Goal: Information Seeking & Learning: Learn about a topic

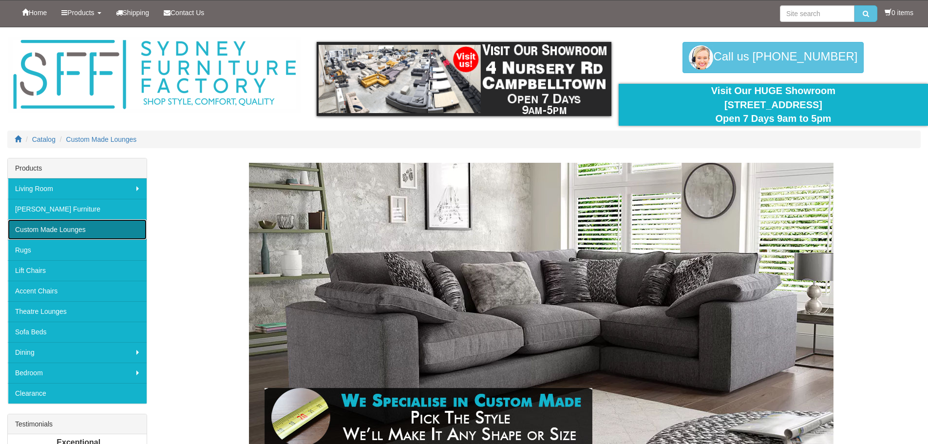
click at [50, 231] on link "Custom Made Lounges" at bounding box center [77, 229] width 139 height 20
click at [55, 227] on link "Custom Made Lounges" at bounding box center [77, 229] width 139 height 20
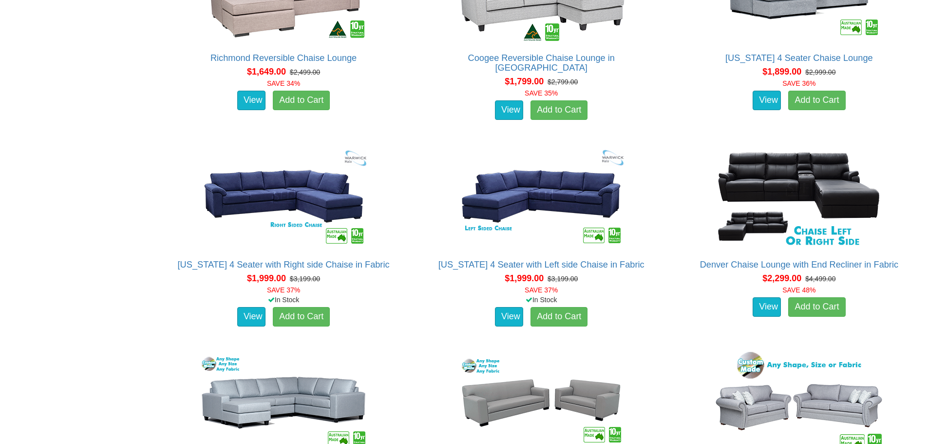
scroll to position [974, 0]
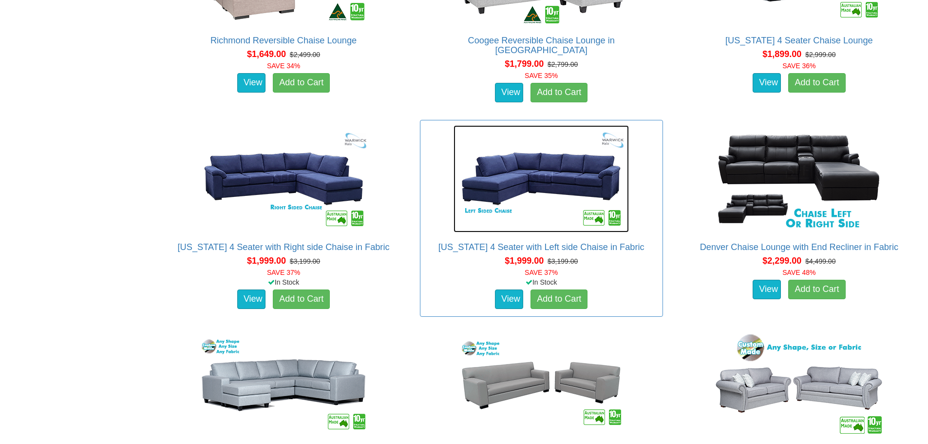
click at [502, 174] on img at bounding box center [540, 178] width 175 height 107
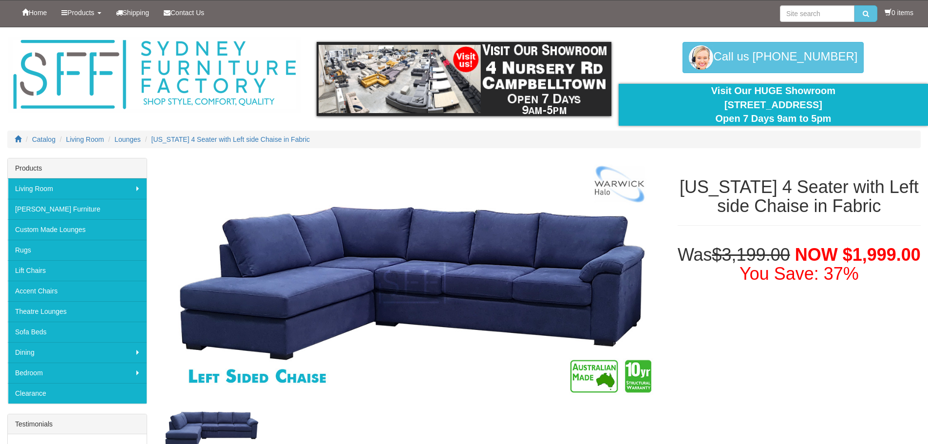
scroll to position [325, 0]
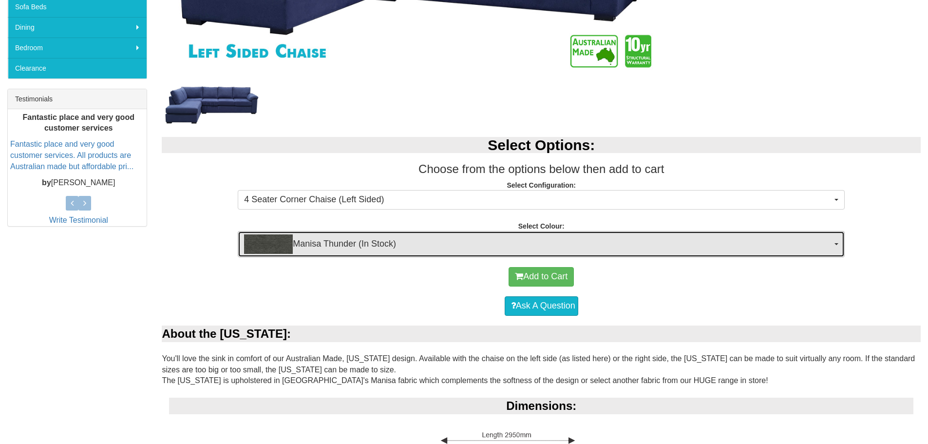
click at [274, 249] on img "button" at bounding box center [268, 243] width 49 height 19
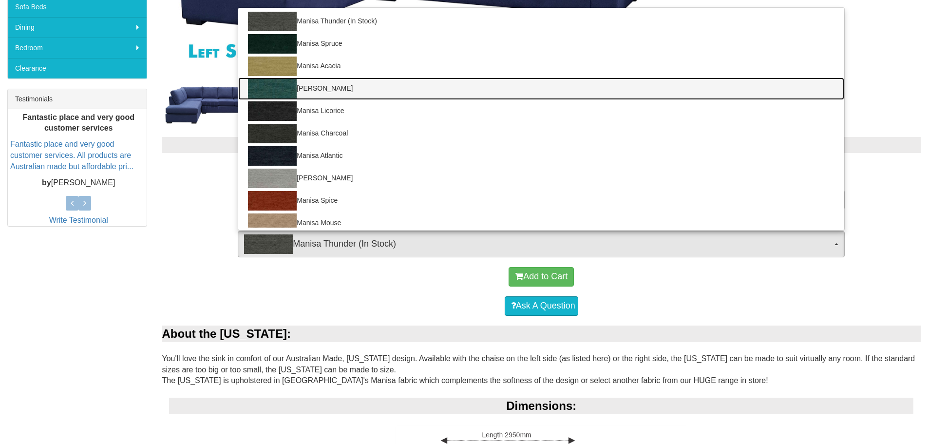
click at [280, 93] on img at bounding box center [272, 88] width 49 height 19
select select "1529"
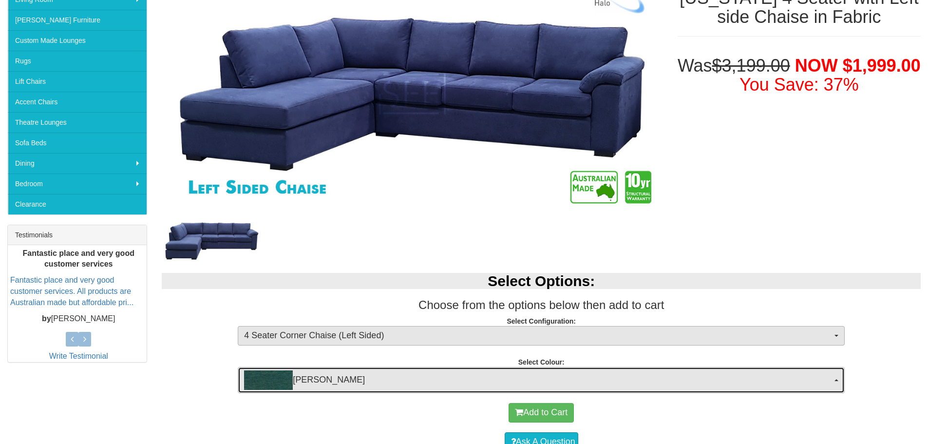
scroll to position [81, 0]
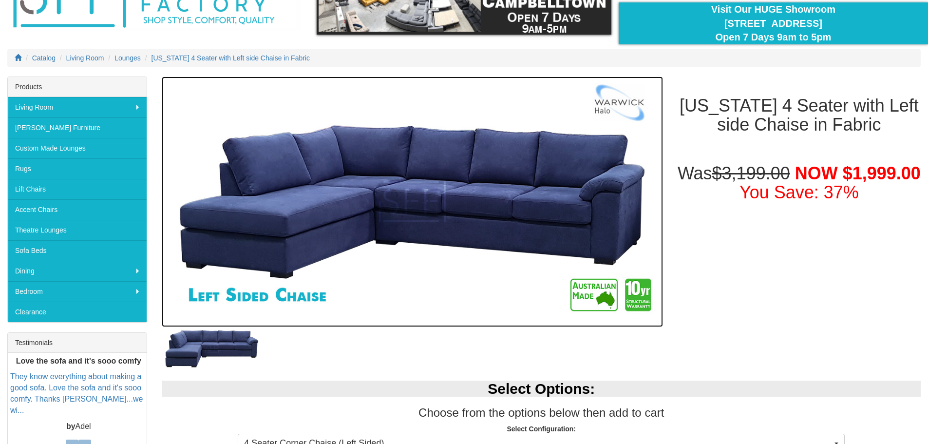
click at [281, 214] on img at bounding box center [412, 201] width 501 height 250
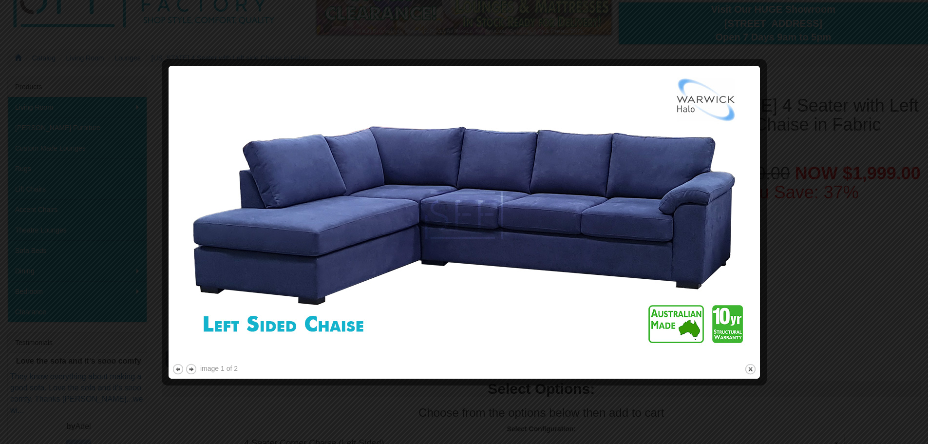
click at [568, 27] on div at bounding box center [464, 222] width 928 height 444
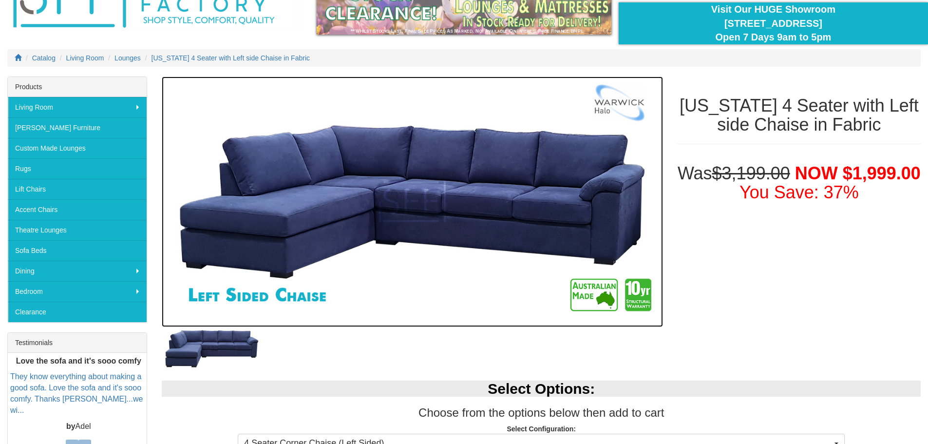
click at [584, 183] on img at bounding box center [412, 201] width 501 height 250
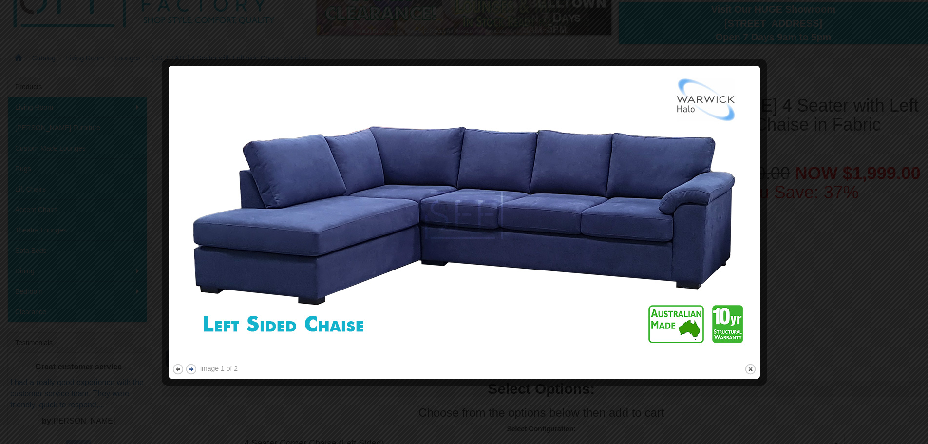
click at [192, 368] on button "next" at bounding box center [191, 369] width 12 height 12
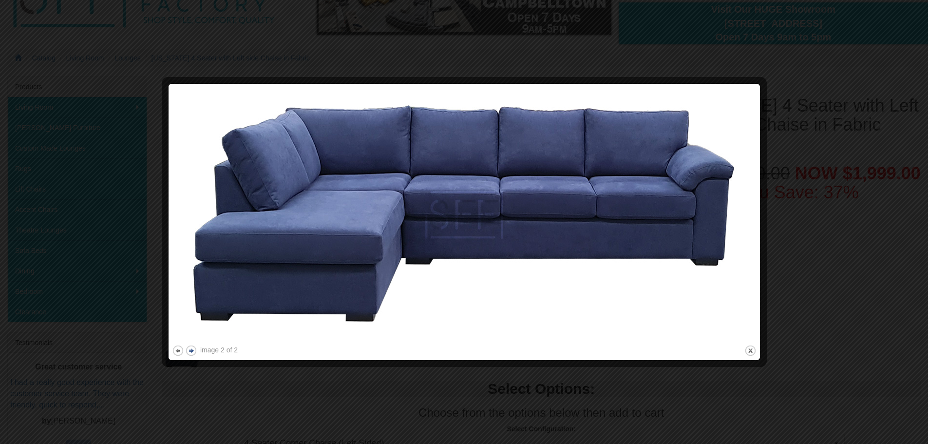
click at [190, 351] on button "next" at bounding box center [191, 350] width 12 height 12
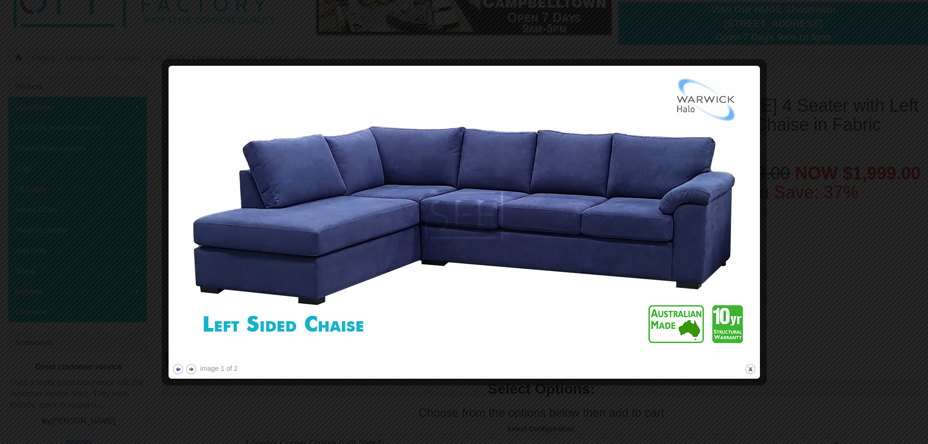
click at [177, 369] on button "previous" at bounding box center [178, 369] width 12 height 12
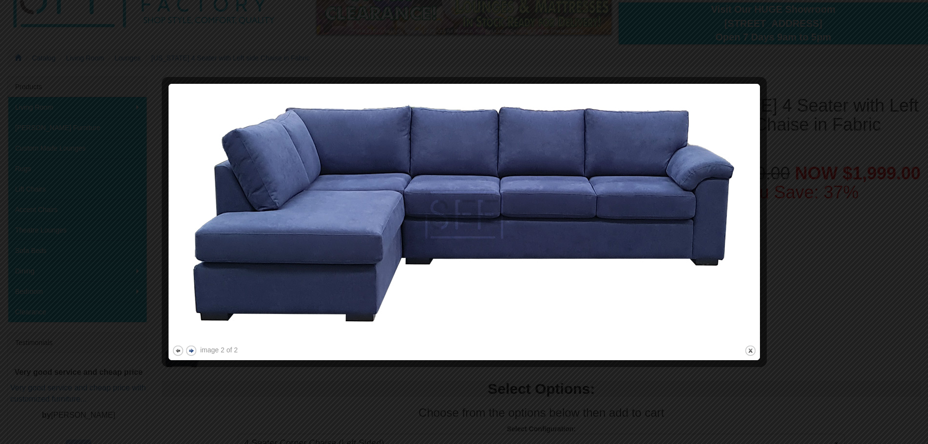
click at [190, 352] on button "next" at bounding box center [191, 350] width 12 height 12
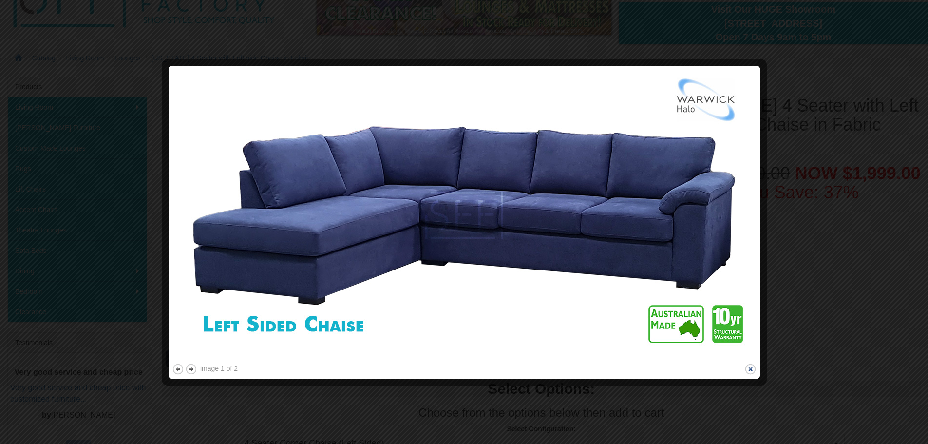
click at [747, 370] on button "close" at bounding box center [750, 369] width 12 height 12
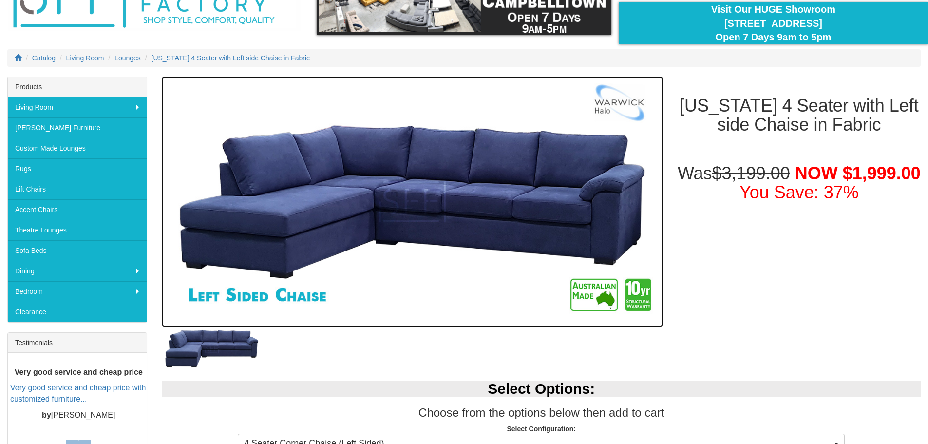
click at [313, 220] on img at bounding box center [412, 201] width 501 height 250
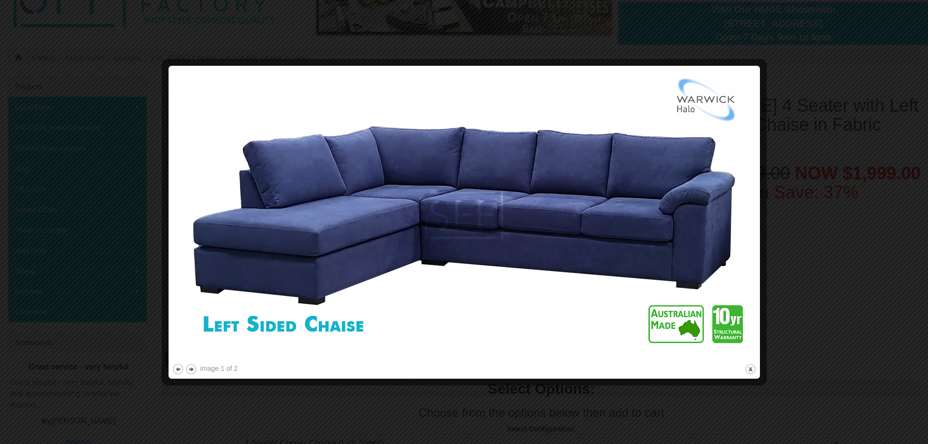
click at [479, 46] on div at bounding box center [464, 222] width 928 height 444
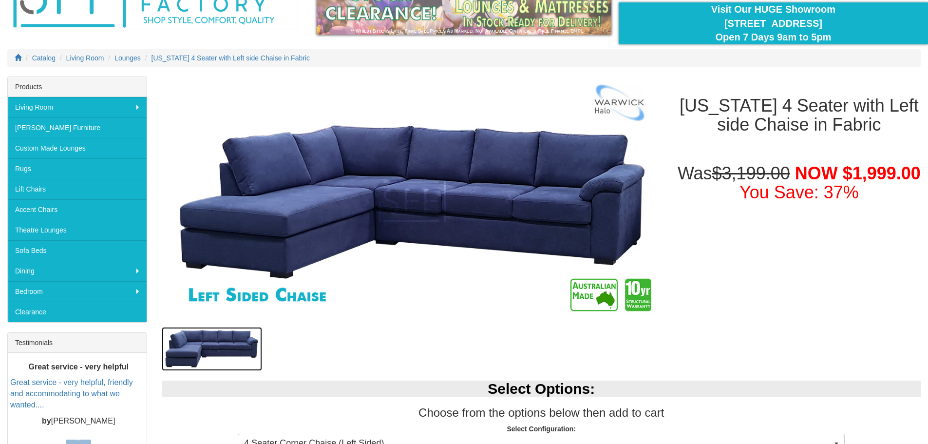
click at [202, 351] on img at bounding box center [212, 349] width 100 height 44
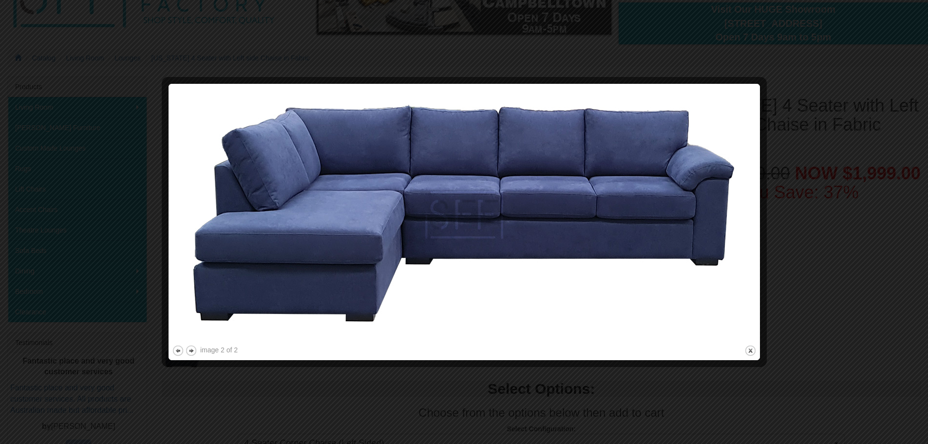
click at [276, 220] on img at bounding box center [464, 215] width 584 height 256
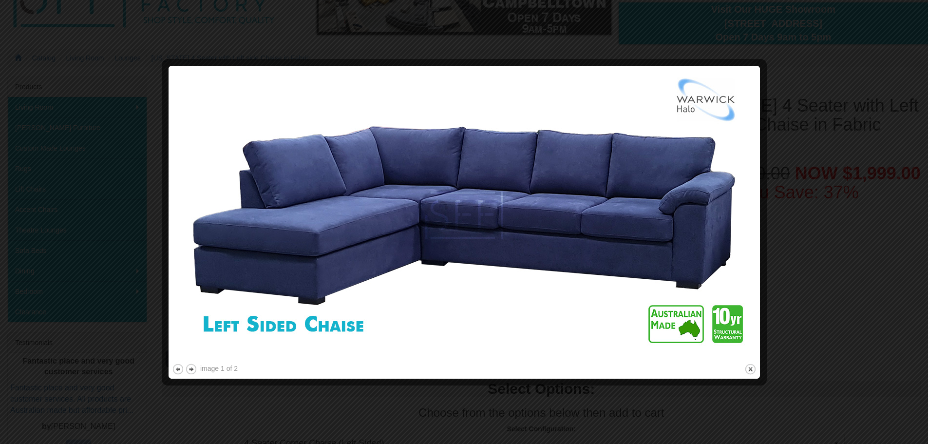
click at [332, 28] on div at bounding box center [464, 222] width 928 height 444
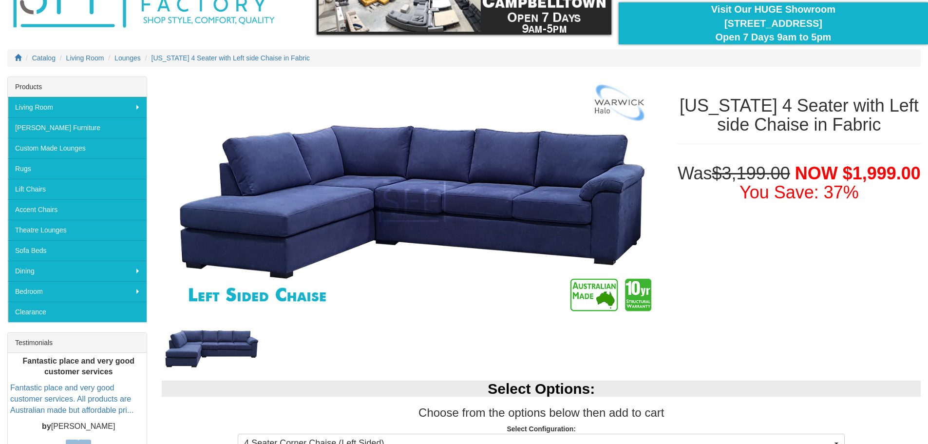
click at [345, 67] on div "Catalog Living Room Lounges Arizona 4 Seater with Left side Chaise in Fabric" at bounding box center [464, 62] width 928 height 27
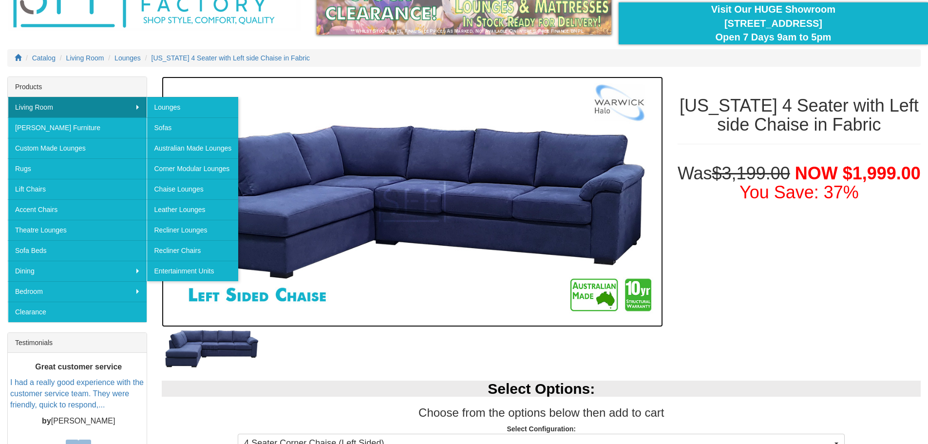
click at [302, 207] on img at bounding box center [412, 201] width 501 height 250
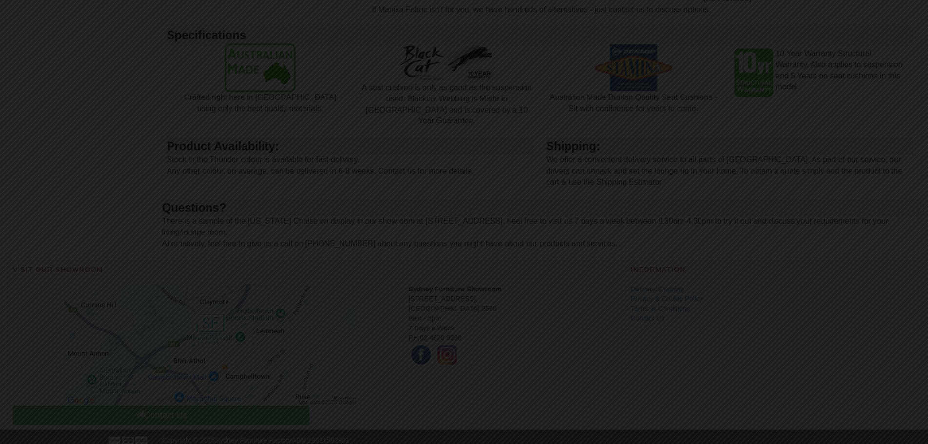
scroll to position [876, 0]
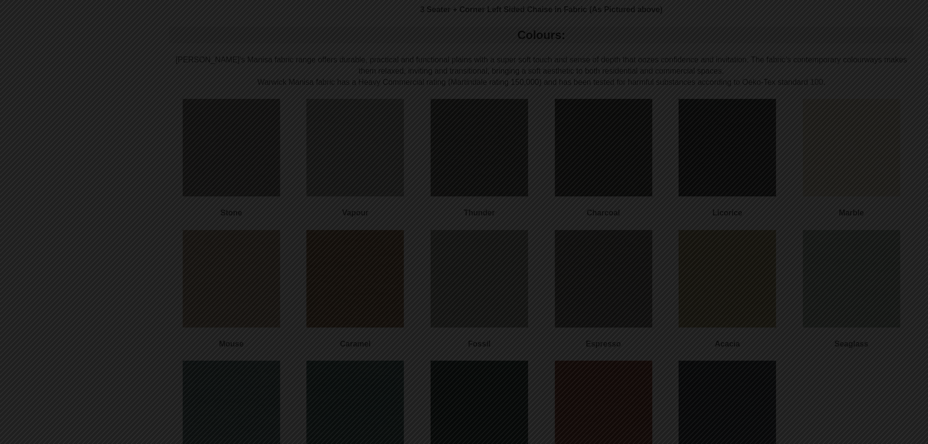
click at [207, 240] on div at bounding box center [464, 222] width 928 height 444
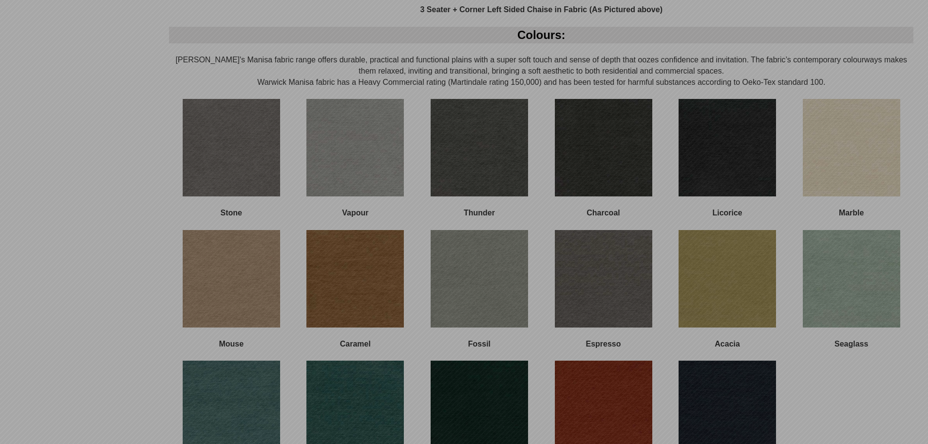
scroll to position [61, 0]
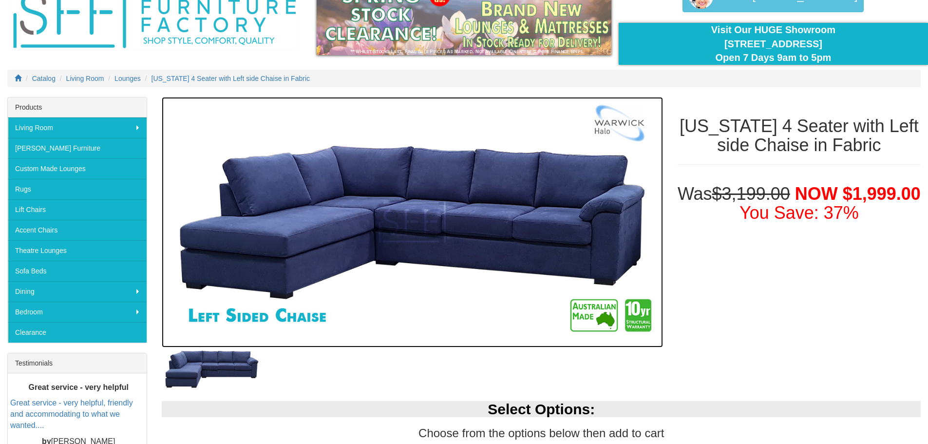
click at [332, 238] on img at bounding box center [412, 222] width 501 height 250
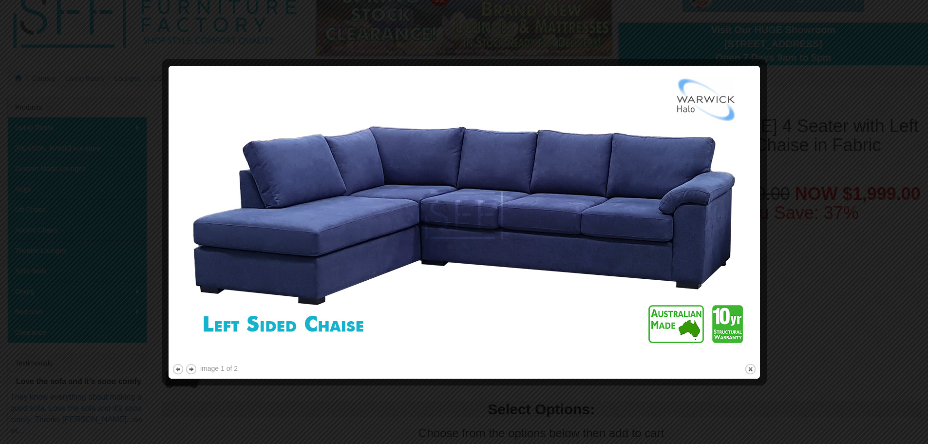
click at [747, 56] on div at bounding box center [464, 222] width 928 height 444
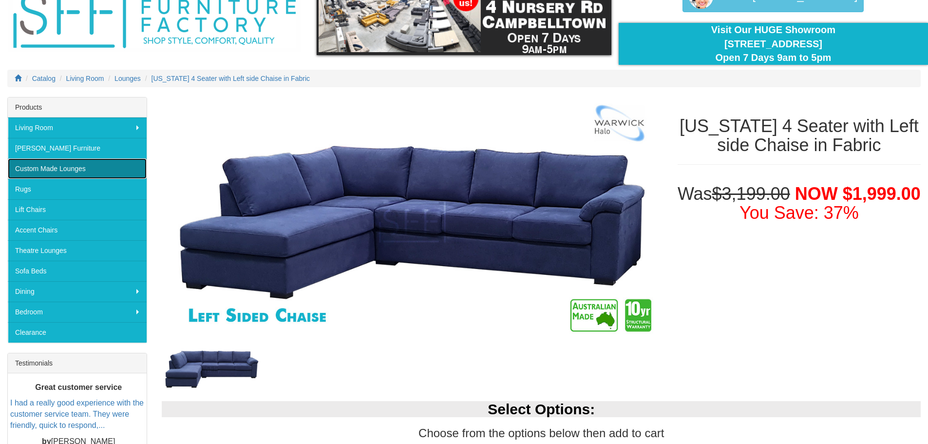
click at [58, 172] on link "Custom Made Lounges" at bounding box center [77, 168] width 139 height 20
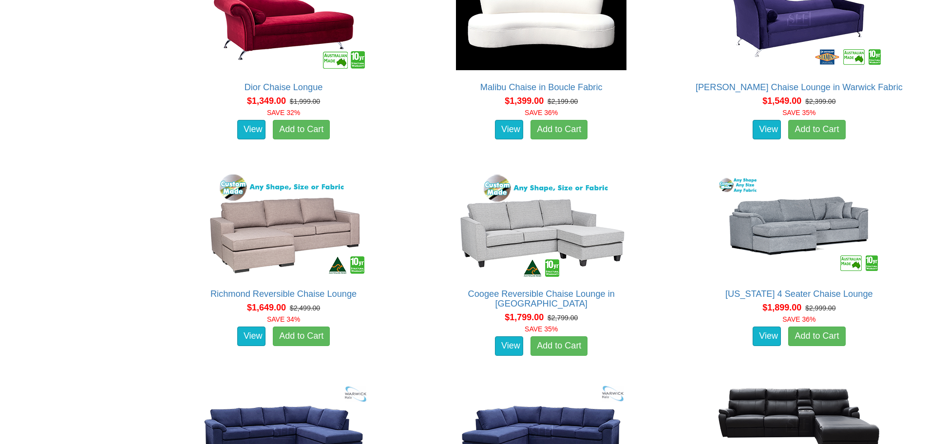
scroll to position [768, 0]
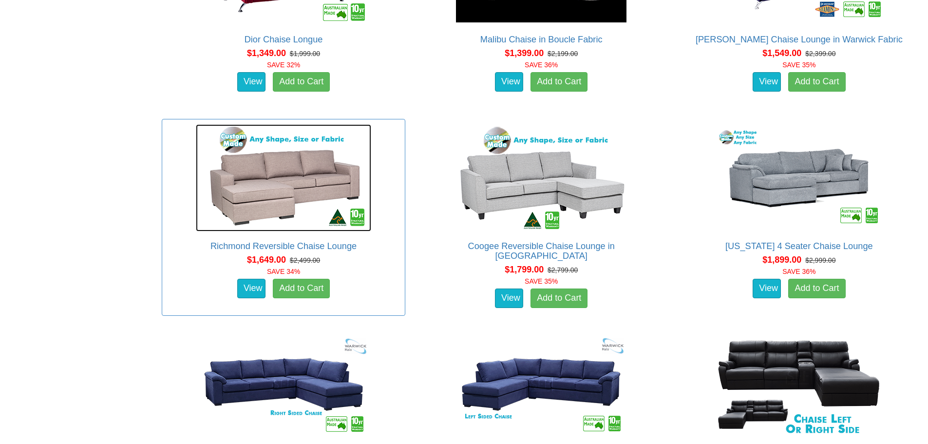
click at [245, 202] on img at bounding box center [283, 177] width 175 height 107
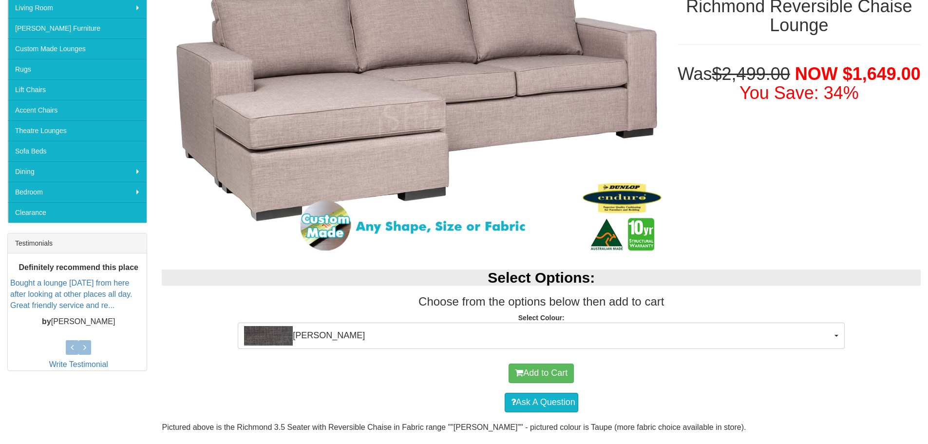
scroll to position [325, 0]
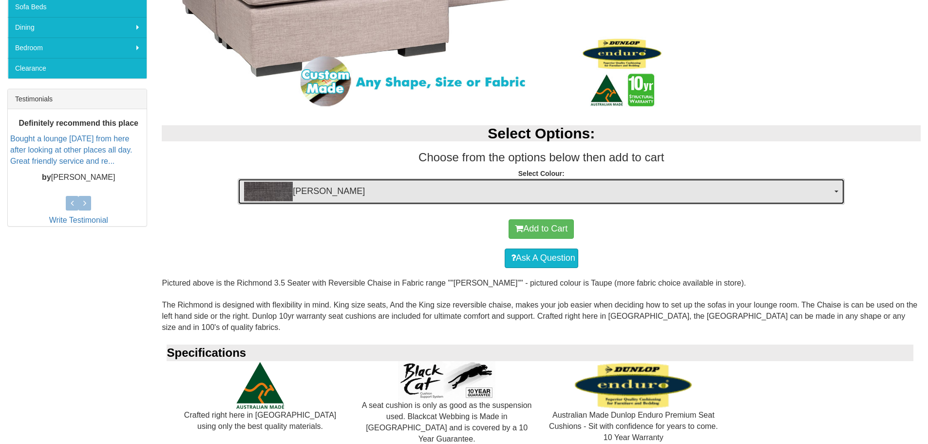
click at [277, 195] on img "button" at bounding box center [268, 191] width 49 height 19
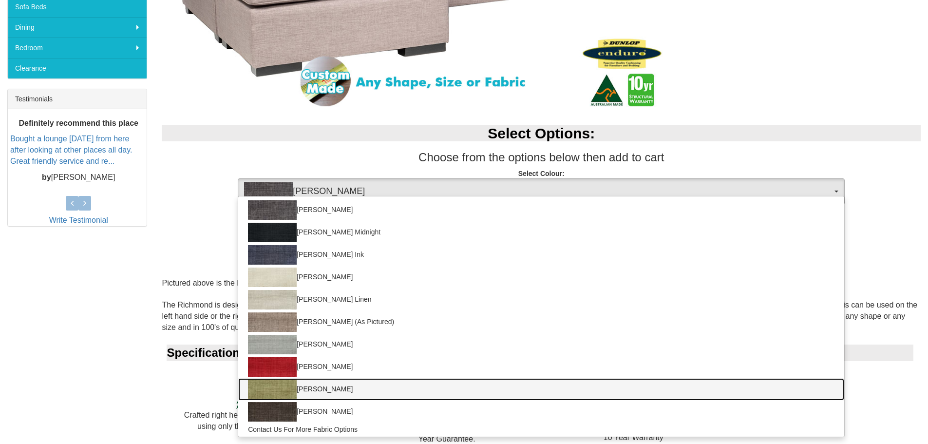
click at [275, 386] on img at bounding box center [272, 388] width 49 height 19
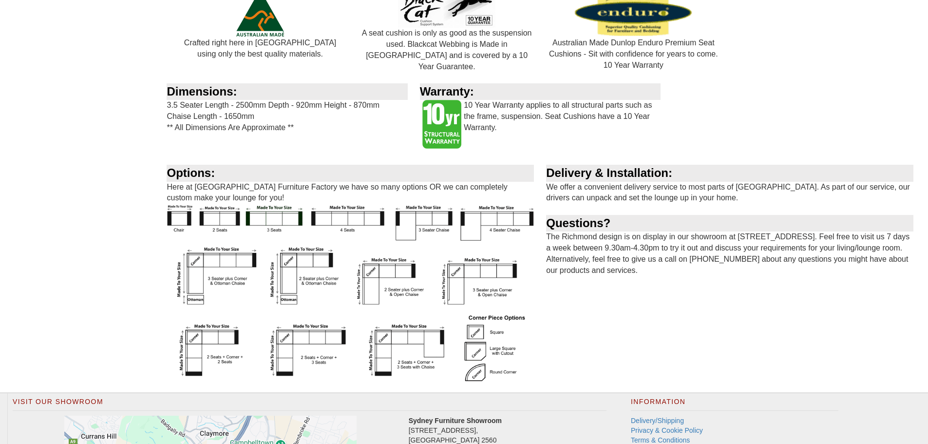
scroll to position [812, 0]
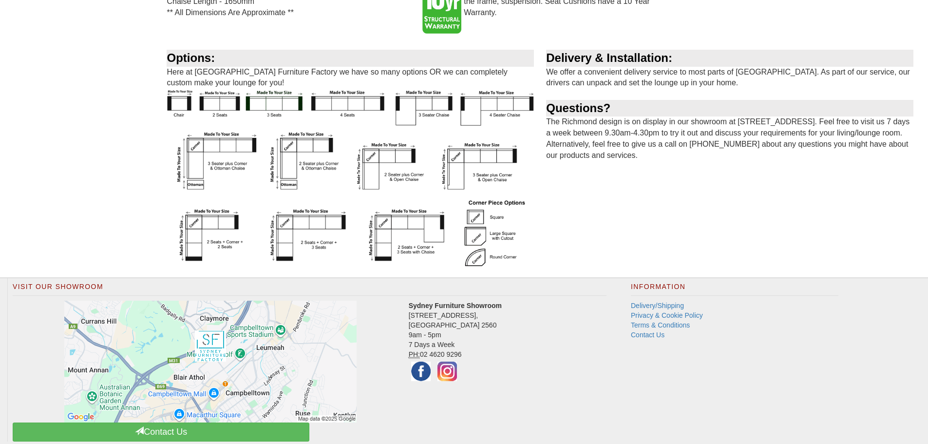
click at [198, 174] on img at bounding box center [350, 177] width 367 height 177
click at [198, 239] on img at bounding box center [350, 177] width 367 height 177
click at [203, 217] on img at bounding box center [350, 177] width 367 height 177
click at [247, 219] on img at bounding box center [350, 177] width 367 height 177
click at [195, 248] on img at bounding box center [350, 177] width 367 height 177
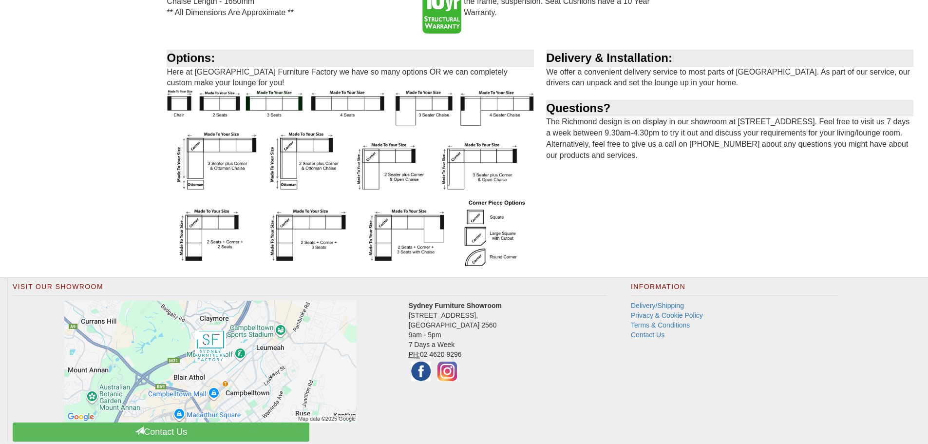
click at [193, 233] on img at bounding box center [350, 177] width 367 height 177
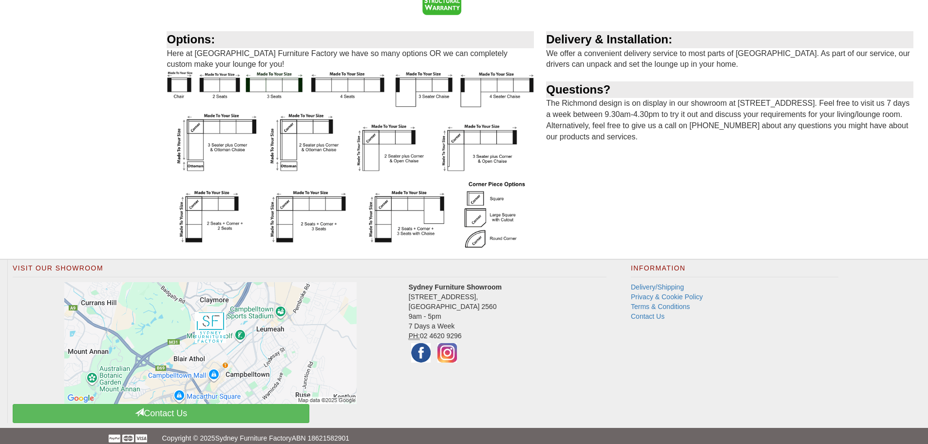
scroll to position [838, 0]
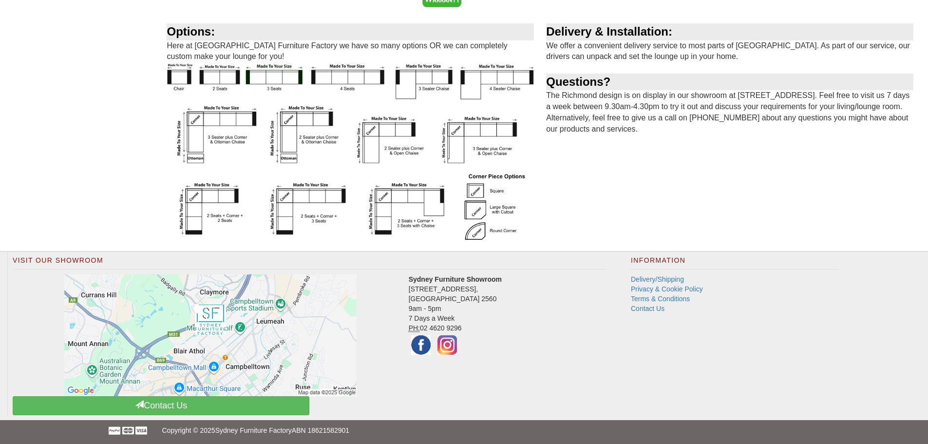
click at [332, 192] on img at bounding box center [350, 150] width 367 height 177
click at [442, 205] on img at bounding box center [350, 150] width 367 height 177
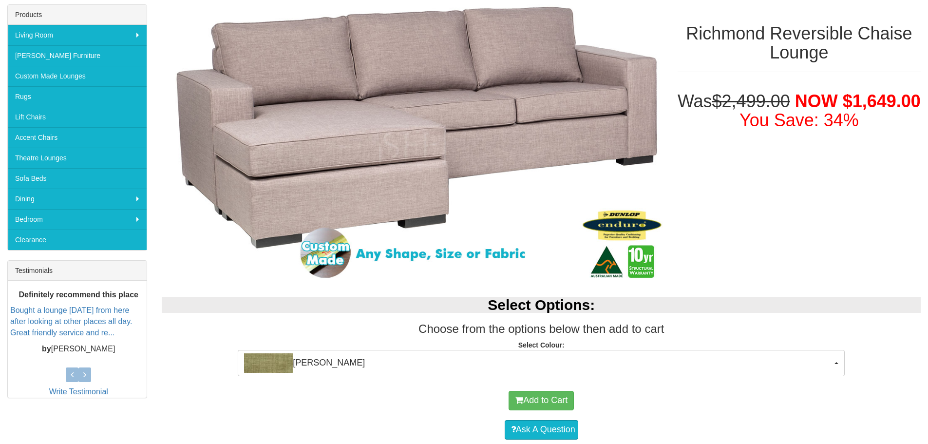
scroll to position [26, 0]
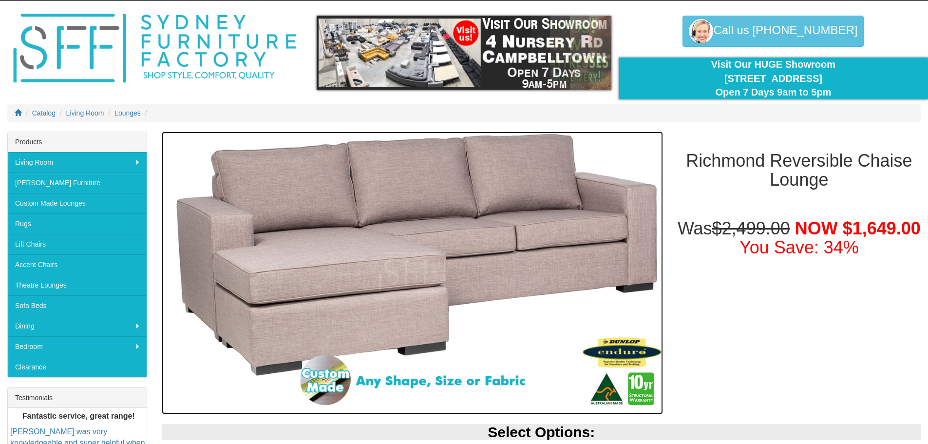
click at [442, 205] on img at bounding box center [412, 272] width 501 height 282
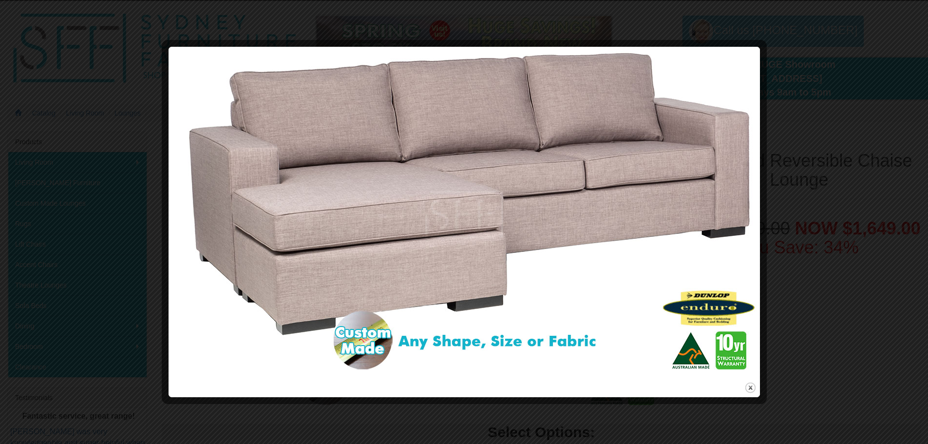
click at [828, 112] on div at bounding box center [464, 222] width 928 height 444
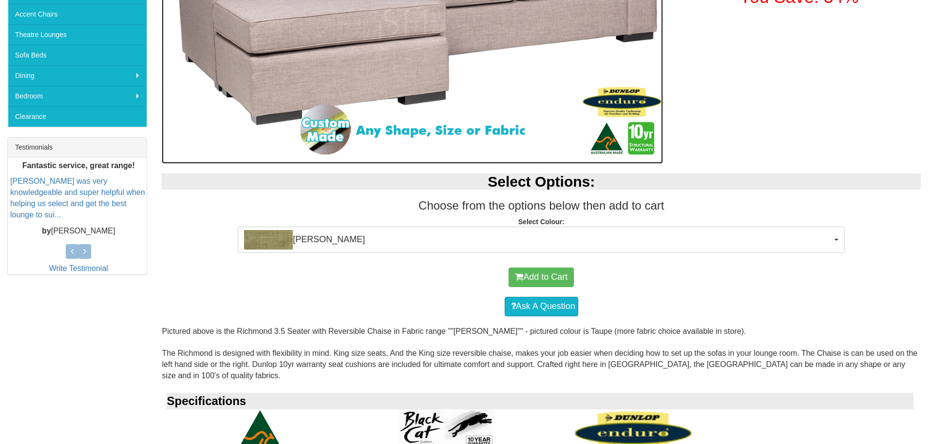
scroll to position [351, 0]
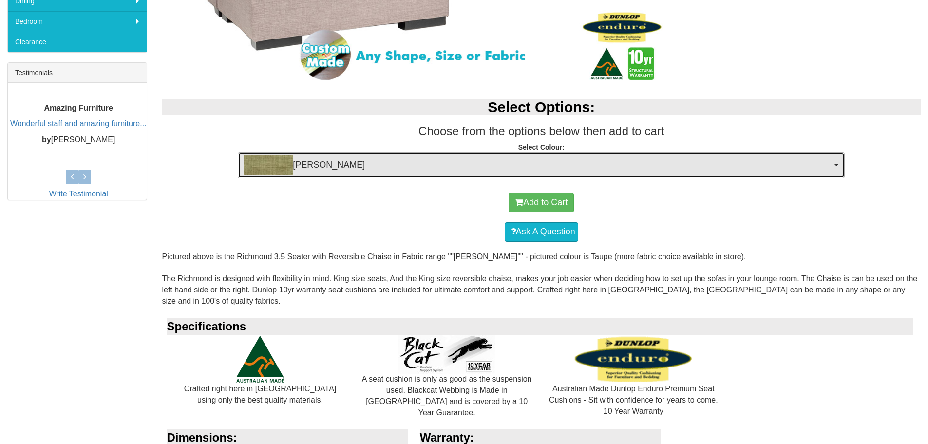
click at [351, 166] on span "[PERSON_NAME]" at bounding box center [538, 164] width 588 height 19
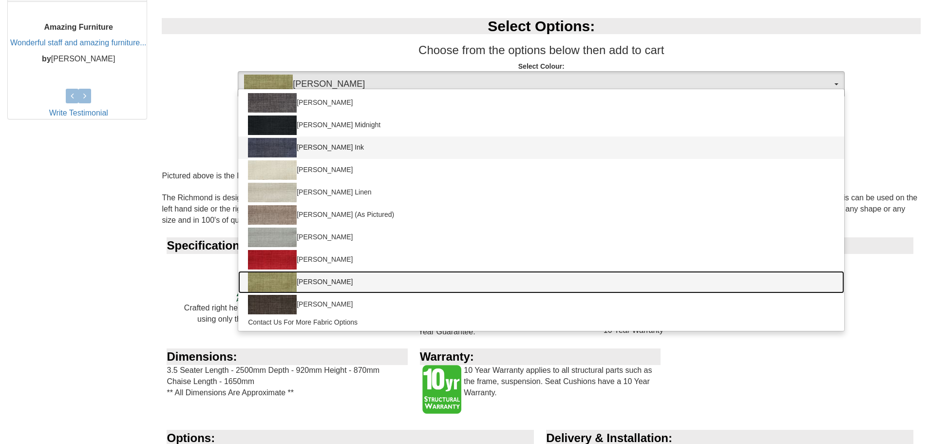
scroll to position [513, 0]
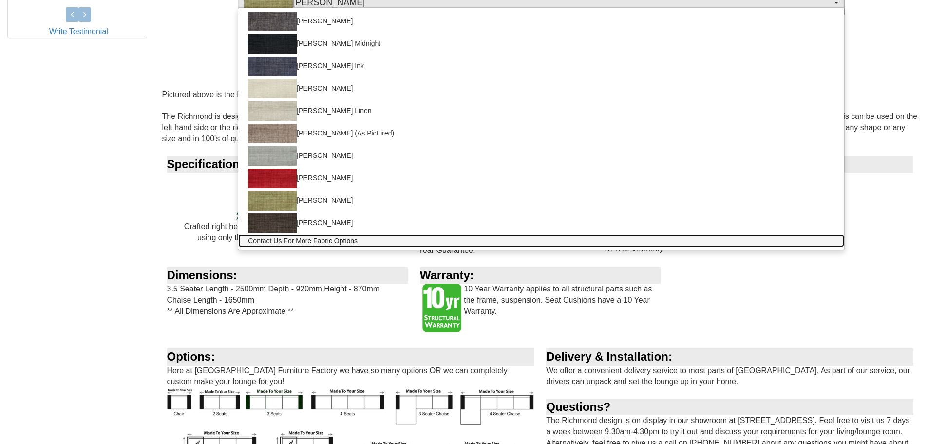
click at [279, 239] on span "Contact Us For More Fabric Options" at bounding box center [303, 241] width 110 height 10
select select "493"
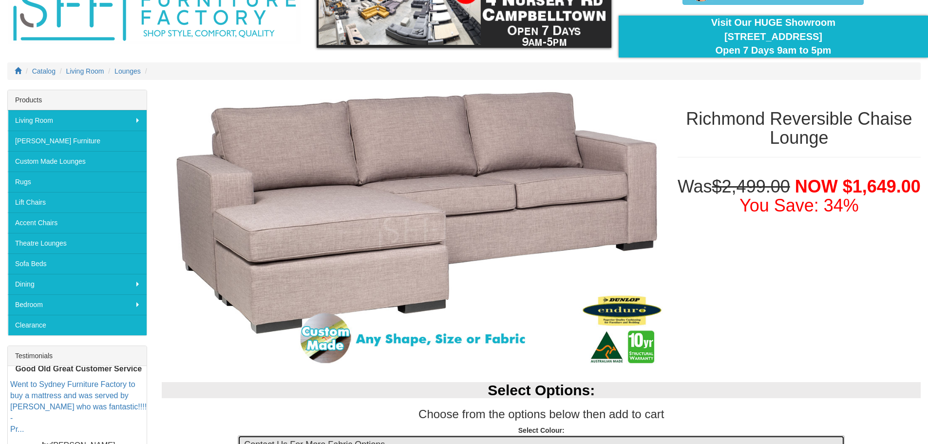
scroll to position [0, 0]
